Goal: Task Accomplishment & Management: Use online tool/utility

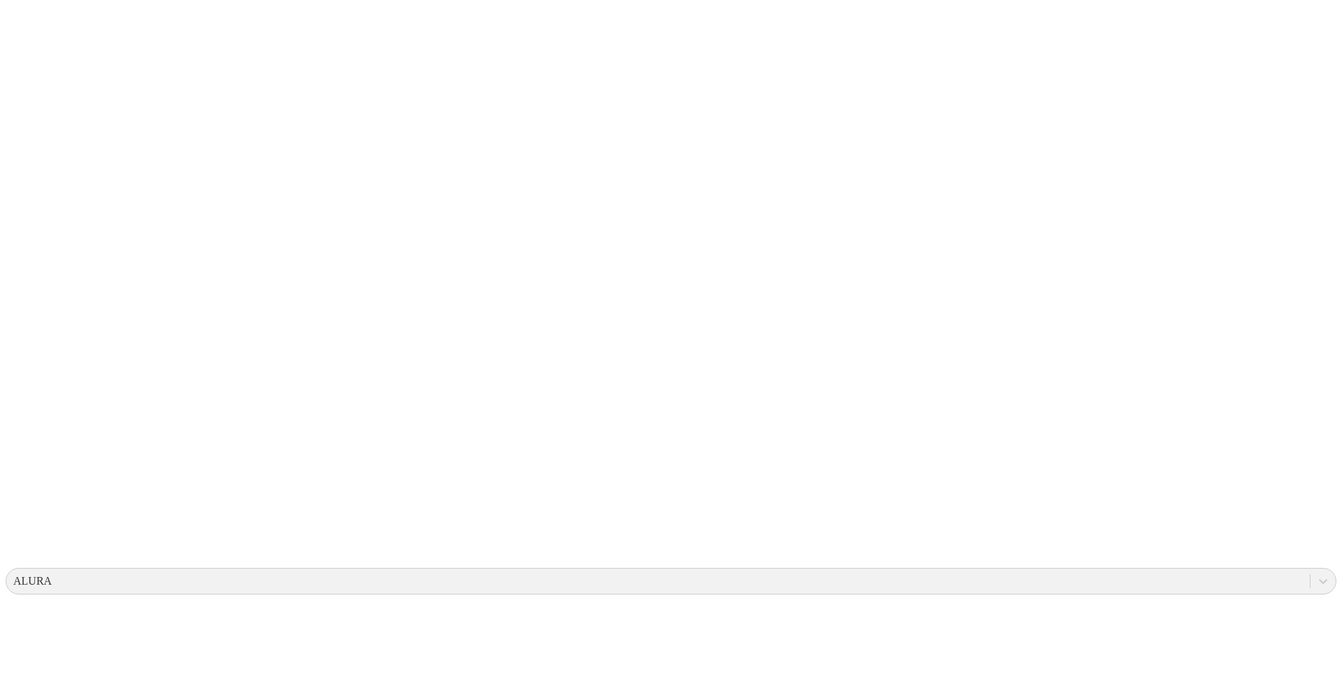
click at [37, 34] on icon at bounding box center [27, 285] width 43 height 559
click at [22, 264] on icon at bounding box center [27, 285] width 43 height 43
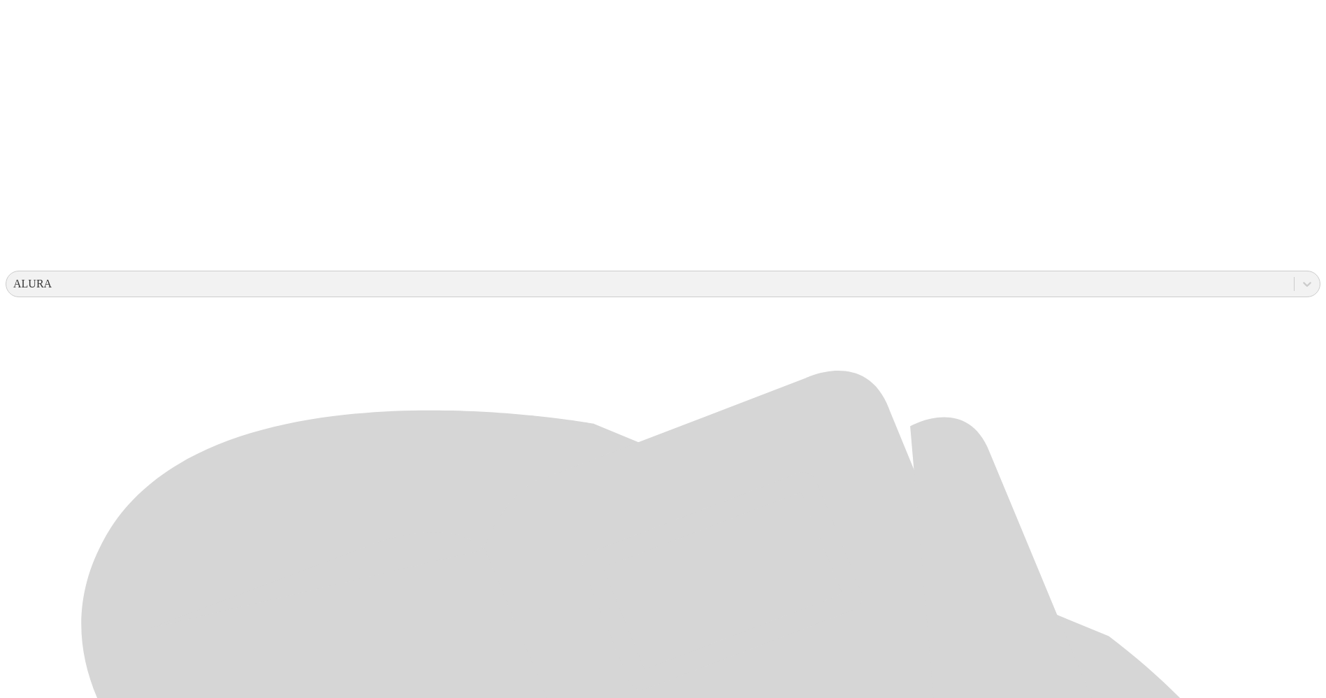
scroll to position [302, 0]
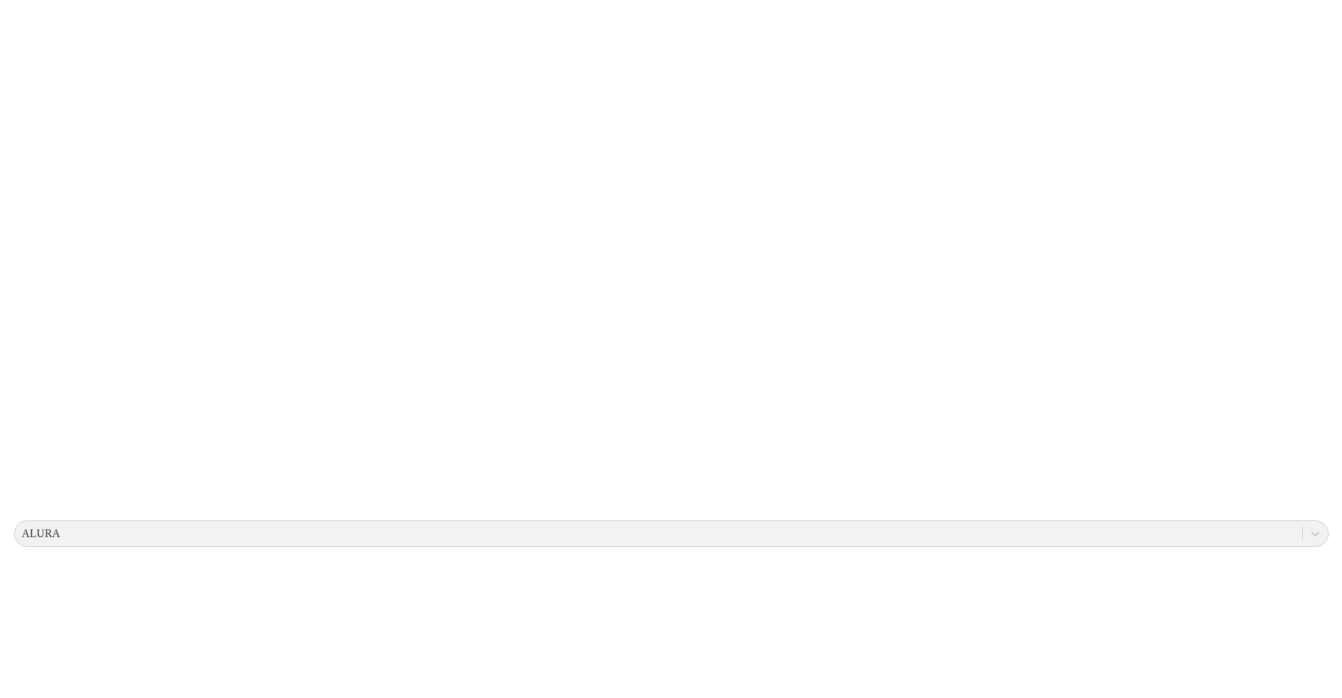
scroll to position [0, 0]
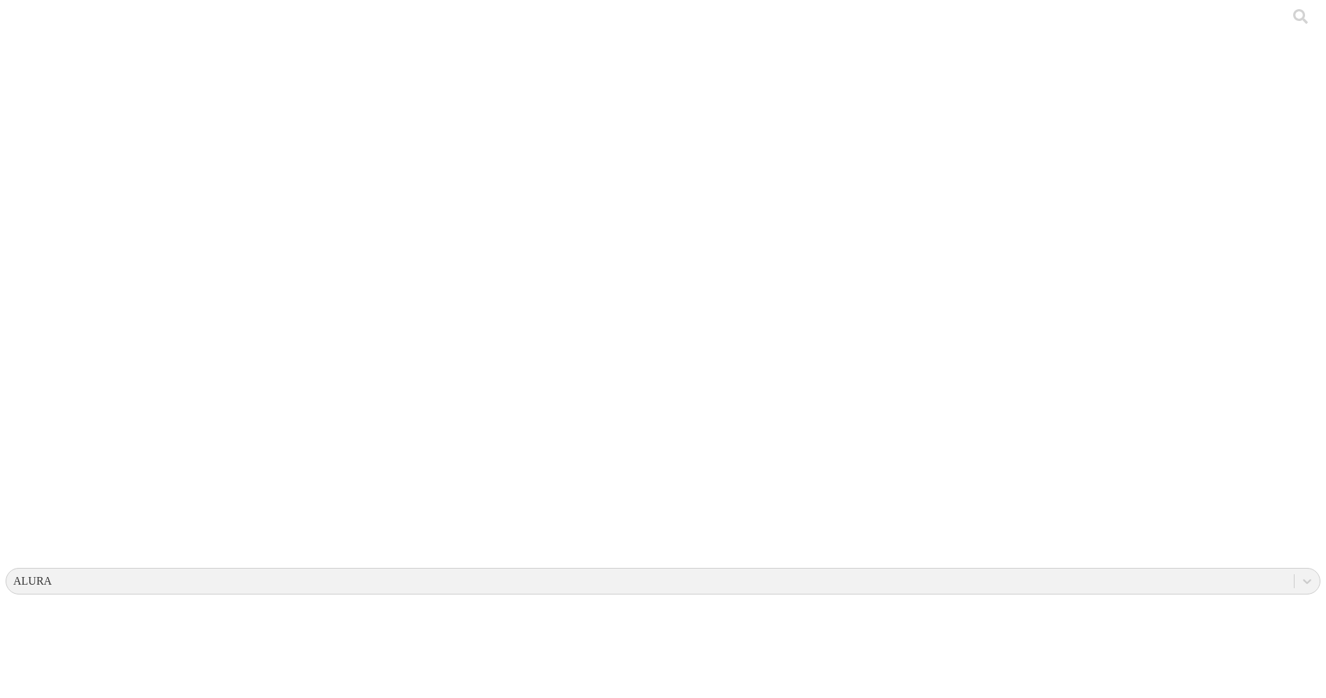
click at [32, 31] on icon at bounding box center [27, 285] width 43 height 559
